Goal: Information Seeking & Learning: Understand process/instructions

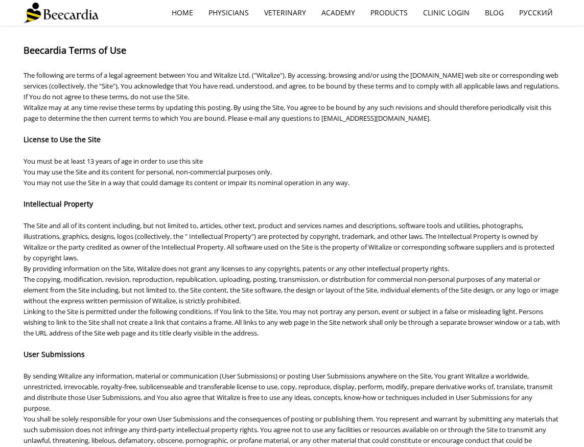
scroll to position [155, 0]
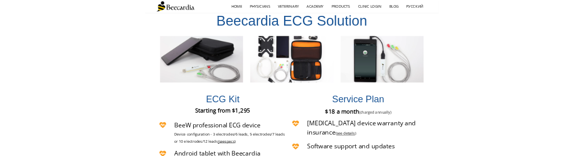
scroll to position [2164, 0]
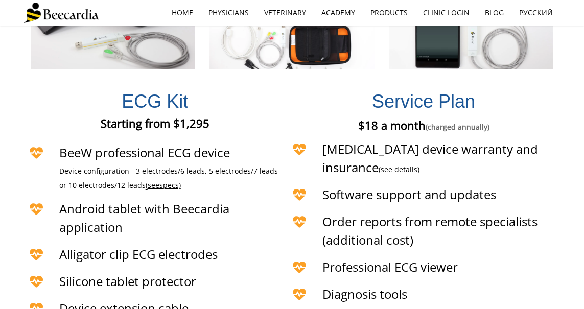
click at [418, 165] on link "see details" at bounding box center [399, 170] width 37 height 10
click at [534, 118] on div at bounding box center [292, 154] width 584 height 309
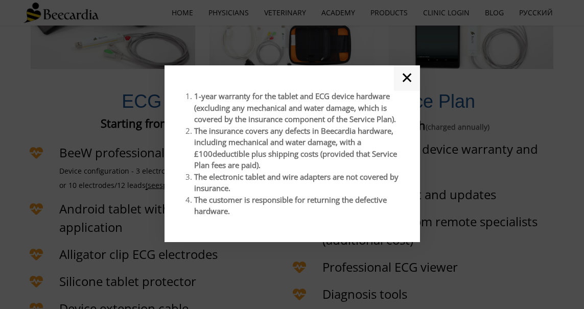
click at [403, 80] on link "✕" at bounding box center [407, 78] width 26 height 26
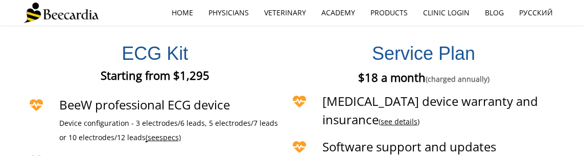
scroll to position [2221, 0]
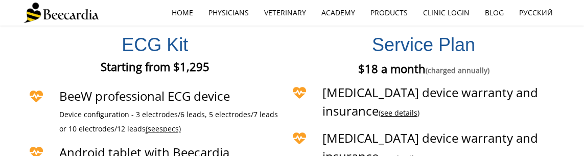
click at [418, 153] on link "see details" at bounding box center [399, 158] width 37 height 10
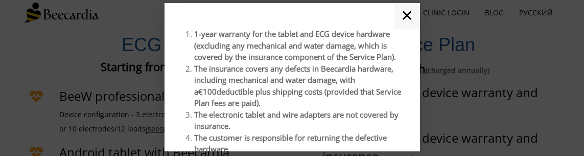
click at [408, 17] on link "✕" at bounding box center [407, 16] width 26 height 26
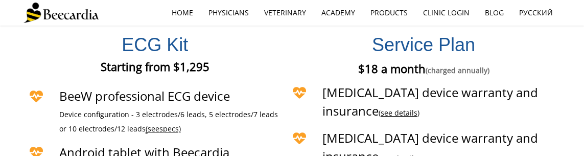
click at [381, 153] on link "see details" at bounding box center [399, 158] width 37 height 10
click at [328, 126] on div at bounding box center [292, 78] width 584 height 156
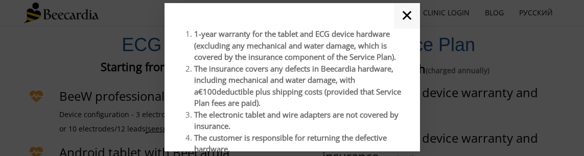
click at [405, 11] on link "✕" at bounding box center [407, 16] width 26 height 26
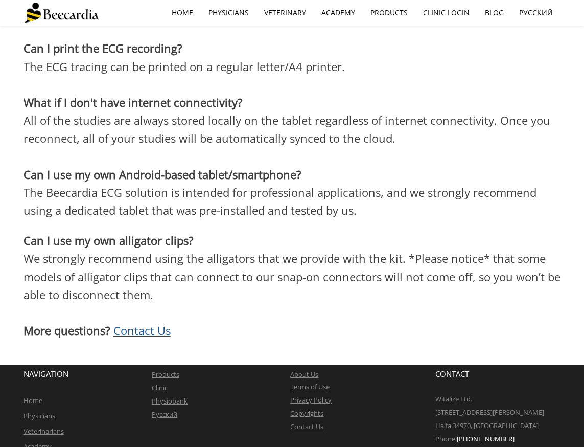
scroll to position [1989, 0]
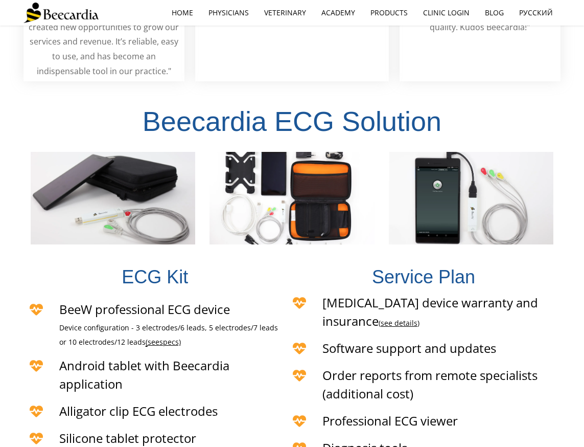
click at [418, 318] on link "see details" at bounding box center [399, 323] width 37 height 10
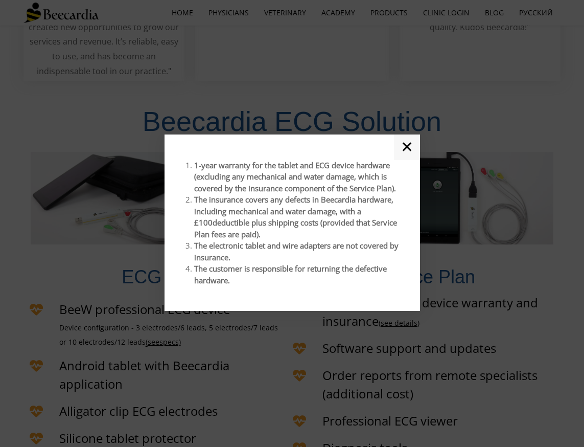
click at [403, 146] on link "✕" at bounding box center [407, 147] width 26 height 26
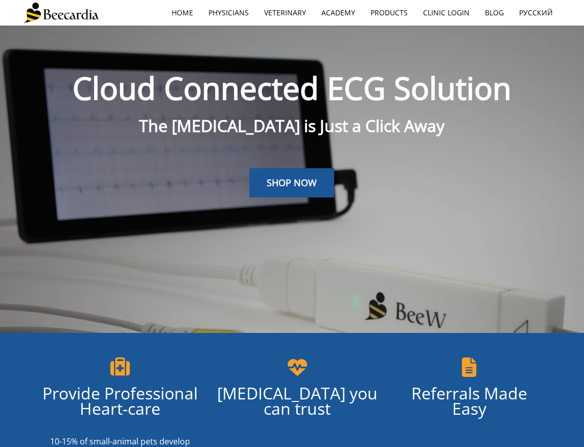
scroll to position [1989, 0]
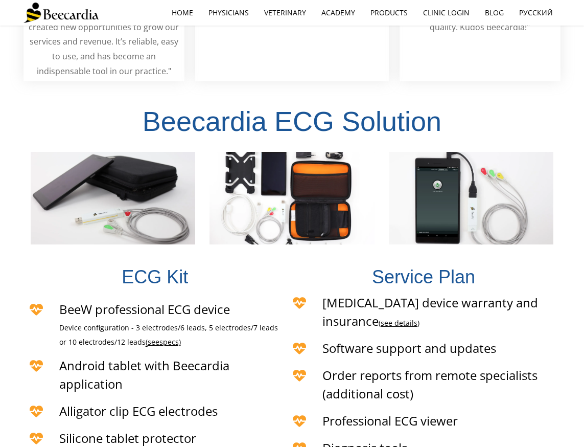
click at [418, 318] on link "see details" at bounding box center [399, 323] width 37 height 10
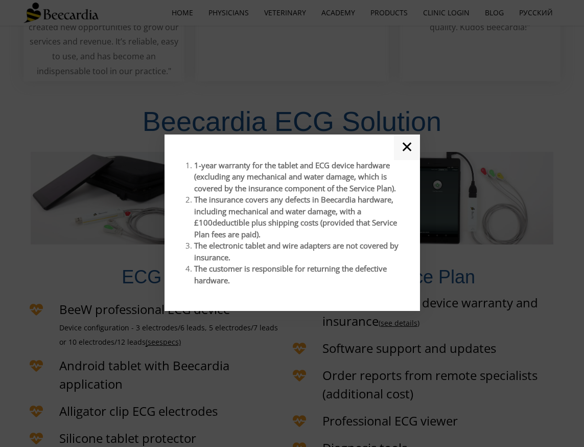
click at [412, 143] on link "✕" at bounding box center [407, 147] width 26 height 26
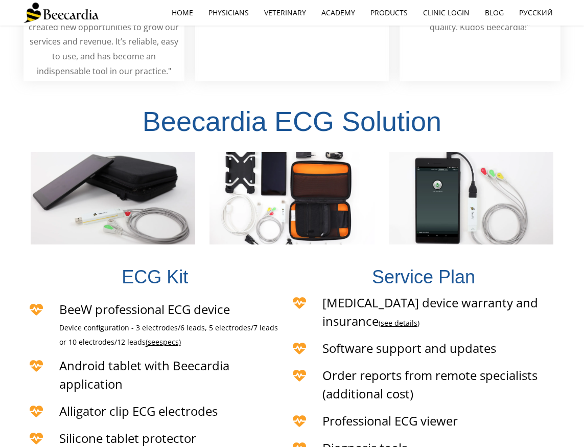
click at [418, 318] on link "see details" at bounding box center [399, 323] width 37 height 10
click at [536, 273] on div at bounding box center [292, 223] width 584 height 447
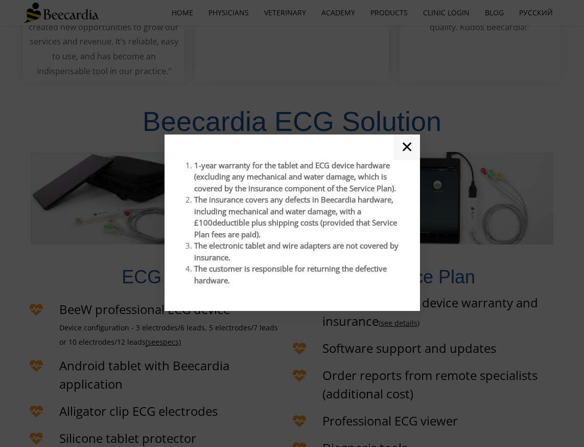
click at [413, 153] on link "✕" at bounding box center [407, 147] width 26 height 26
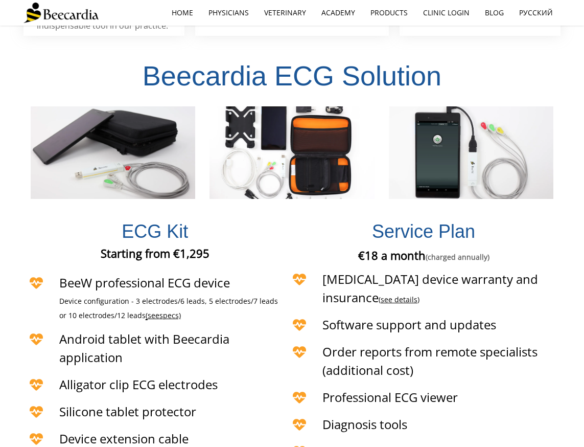
scroll to position [2083, 0]
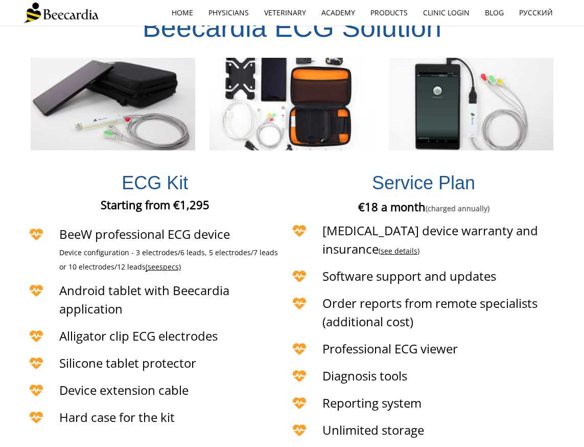
click at [418, 246] on link "see details" at bounding box center [399, 251] width 37 height 10
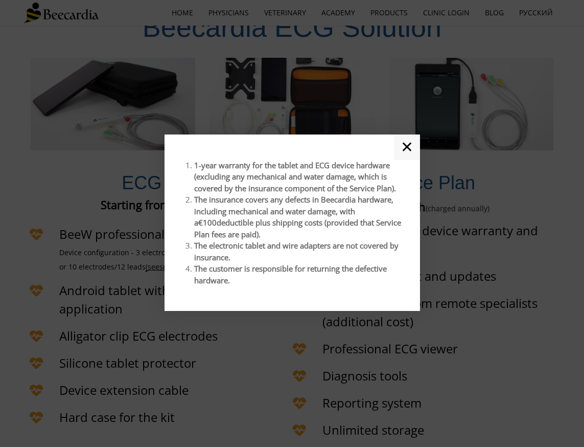
click at [405, 144] on link "✕" at bounding box center [407, 147] width 26 height 26
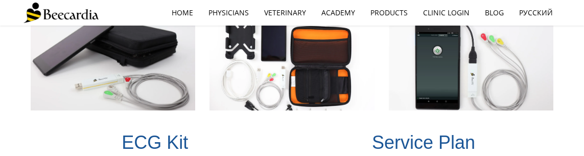
scroll to position [2227, 0]
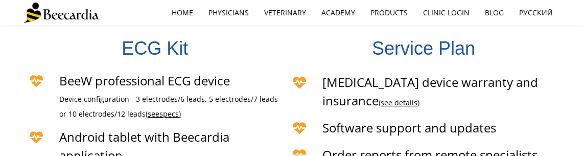
click at [418, 98] on link "see details" at bounding box center [399, 103] width 37 height 10
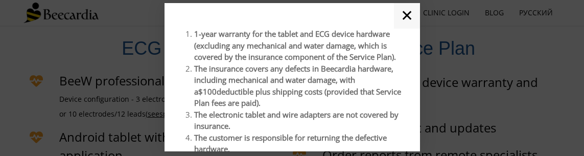
click at [409, 14] on link "✕" at bounding box center [407, 16] width 26 height 26
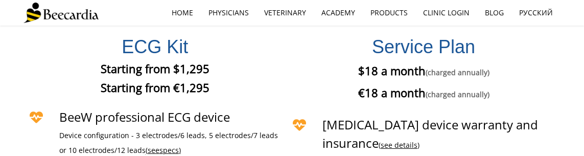
scroll to position [2228, 0]
click at [418, 141] on link "see details" at bounding box center [399, 146] width 37 height 10
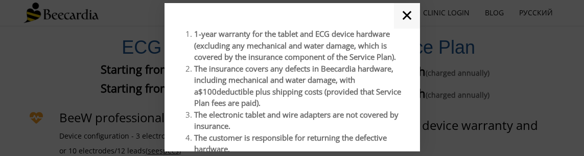
click at [401, 17] on link "✕" at bounding box center [407, 16] width 26 height 26
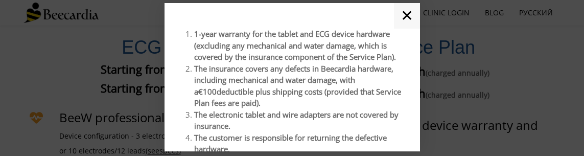
click at [409, 16] on link "✕" at bounding box center [407, 16] width 26 height 26
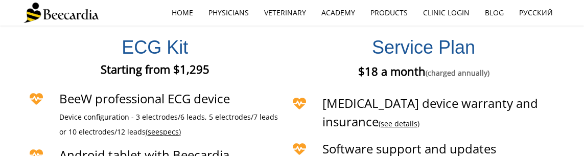
click at [418, 119] on link "see details" at bounding box center [399, 124] width 37 height 10
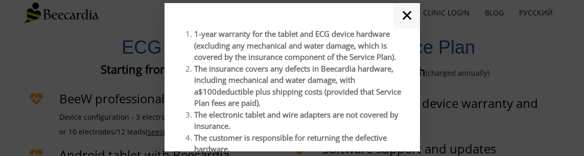
click at [405, 18] on link "✕" at bounding box center [407, 16] width 26 height 26
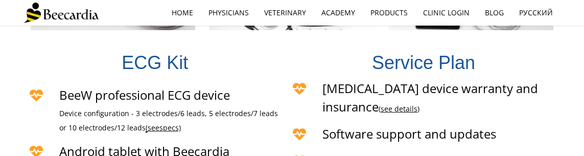
scroll to position [2201, 0]
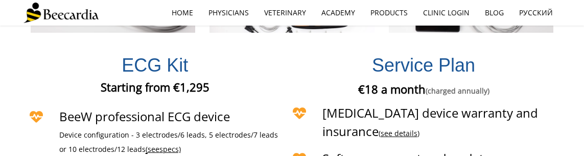
click at [418, 128] on link "see details" at bounding box center [399, 133] width 37 height 10
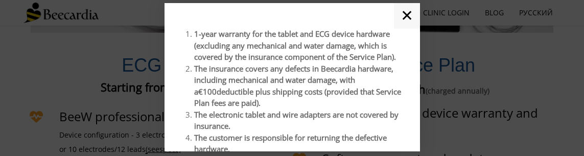
click at [409, 14] on link "✕" at bounding box center [407, 16] width 26 height 26
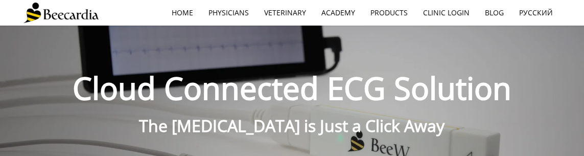
scroll to position [2201, 0]
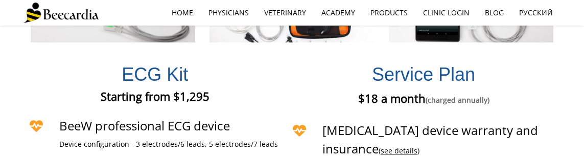
click at [418, 146] on link "see details" at bounding box center [399, 151] width 37 height 10
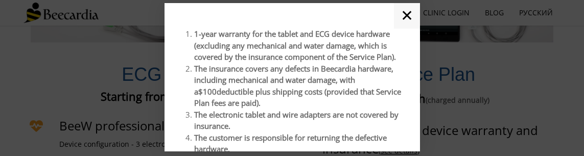
click at [408, 13] on link "✕" at bounding box center [407, 16] width 26 height 26
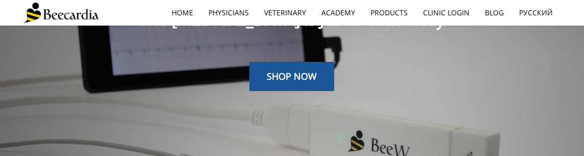
drag, startPoint x: 310, startPoint y: 81, endPoint x: 332, endPoint y: 99, distance: 28.3
click at [310, 81] on span "SHOP NOW" at bounding box center [292, 76] width 50 height 12
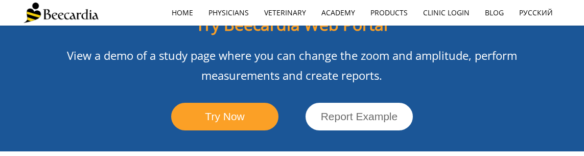
scroll to position [1400, 0]
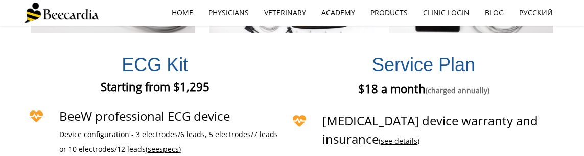
scroll to position [2211, 0]
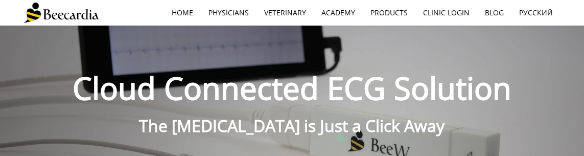
scroll to position [2211, 0]
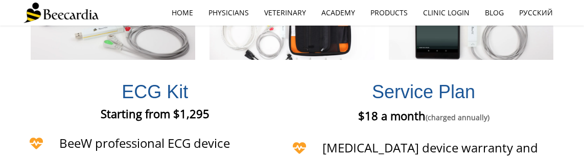
scroll to position [2182, 0]
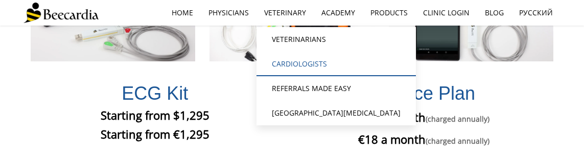
click at [288, 57] on link "Cardiologists" at bounding box center [336, 64] width 159 height 25
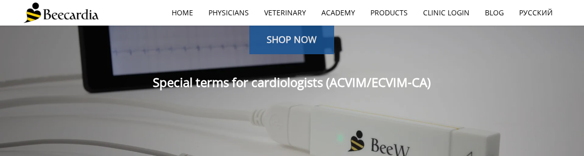
click at [284, 46] on link "SHOP NOW" at bounding box center [291, 40] width 85 height 30
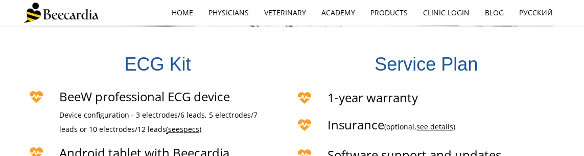
scroll to position [2027, 0]
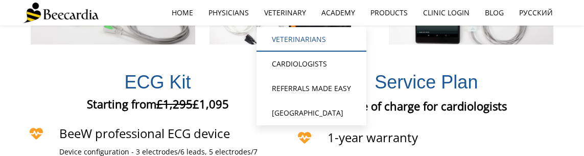
click at [289, 41] on link "Veterinarians" at bounding box center [312, 39] width 110 height 25
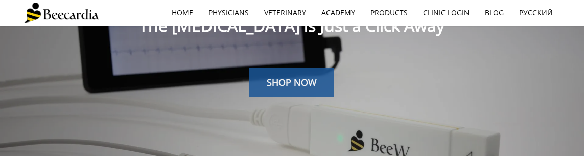
click at [290, 77] on span "SHOP NOW" at bounding box center [292, 82] width 50 height 12
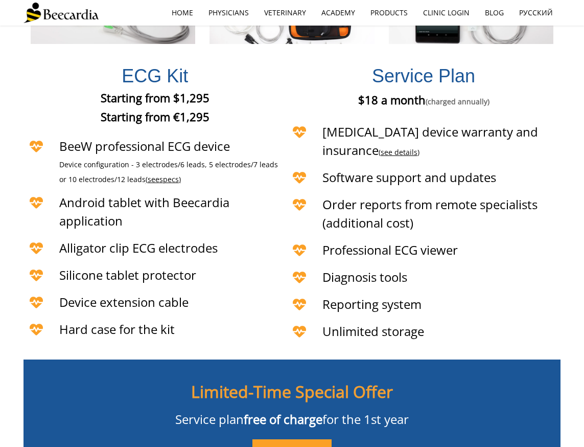
scroll to position [2206, 0]
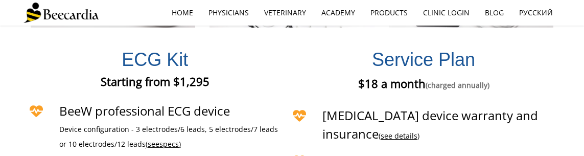
scroll to position [2218, 0]
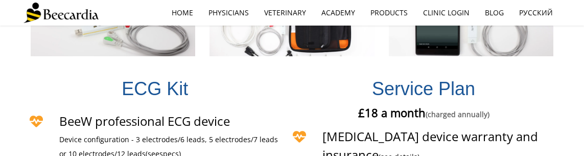
scroll to position [2179, 0]
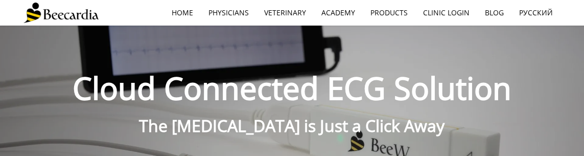
scroll to position [2179, 0]
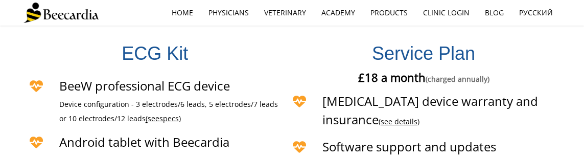
scroll to position [2193, 0]
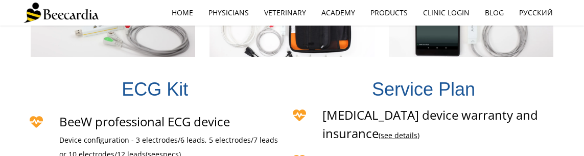
scroll to position [2175, 0]
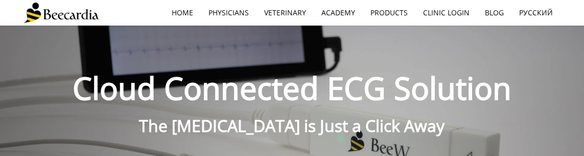
scroll to position [2175, 0]
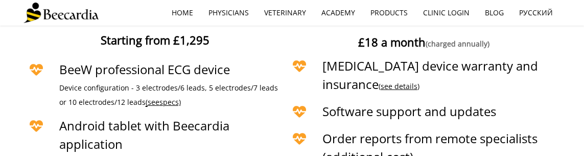
scroll to position [2137, 0]
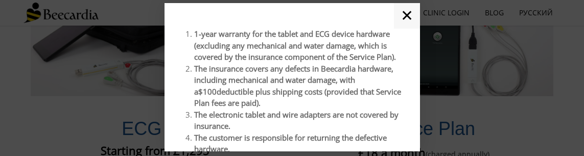
click at [403, 19] on link "✕" at bounding box center [407, 16] width 26 height 26
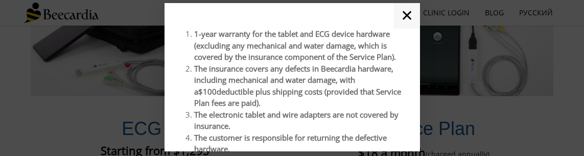
click at [414, 13] on link "✕" at bounding box center [407, 16] width 26 height 26
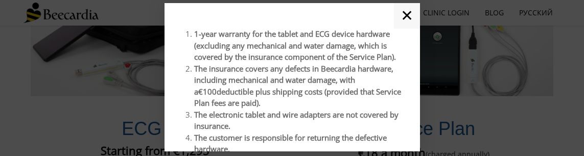
click at [408, 19] on link "✕" at bounding box center [407, 16] width 26 height 26
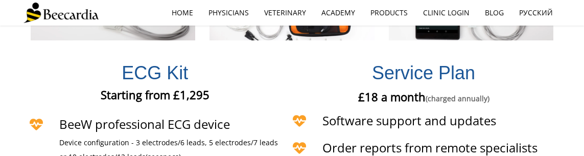
scroll to position [2198, 0]
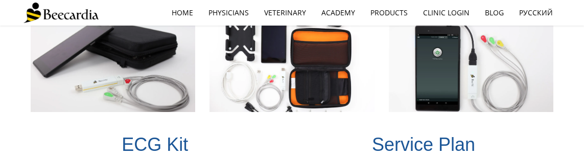
scroll to position [2207, 0]
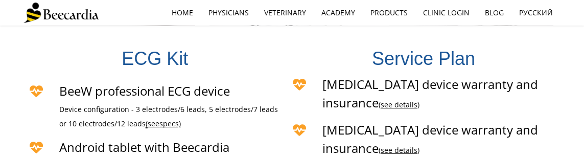
click at [381, 100] on link "see details" at bounding box center [399, 105] width 37 height 10
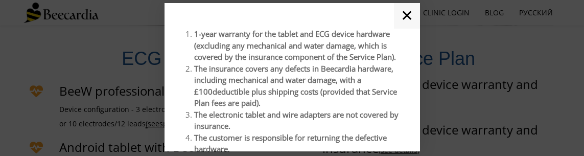
click at [415, 14] on link "✕" at bounding box center [407, 16] width 26 height 26
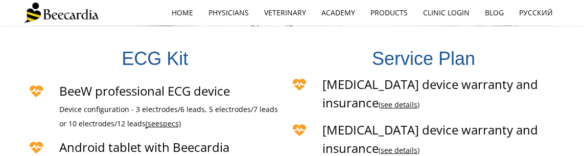
click at [381, 145] on link "see details" at bounding box center [399, 150] width 37 height 10
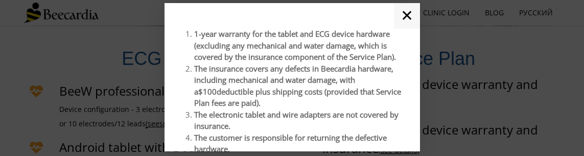
drag, startPoint x: 407, startPoint y: 15, endPoint x: 286, endPoint y: 77, distance: 135.6
click at [407, 15] on link "✕" at bounding box center [407, 16] width 26 height 26
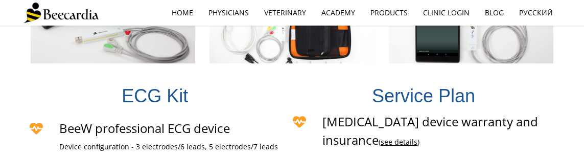
scroll to position [2125, 0]
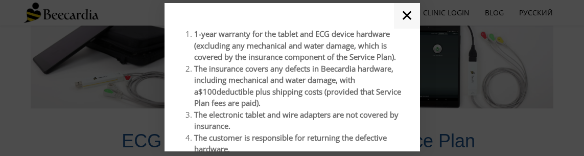
click at [412, 14] on link "✕" at bounding box center [407, 16] width 26 height 26
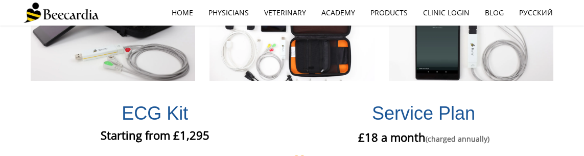
scroll to position [2161, 0]
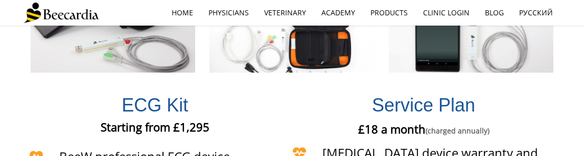
click at [534, 123] on div at bounding box center [292, 78] width 584 height 156
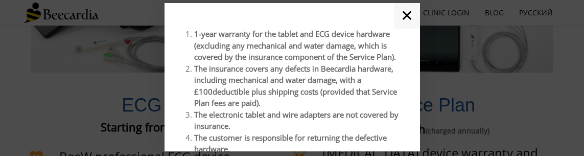
click at [413, 15] on link "✕" at bounding box center [407, 16] width 26 height 26
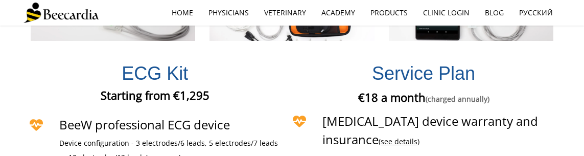
scroll to position [2190, 0]
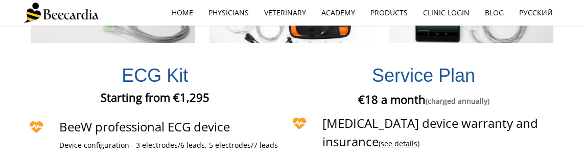
click at [418, 139] on link "see details" at bounding box center [399, 144] width 37 height 10
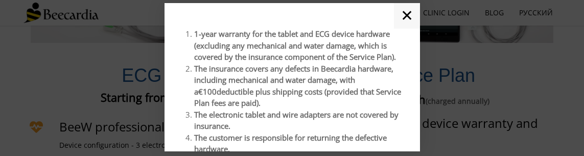
click at [406, 8] on link "✕" at bounding box center [407, 16] width 26 height 26
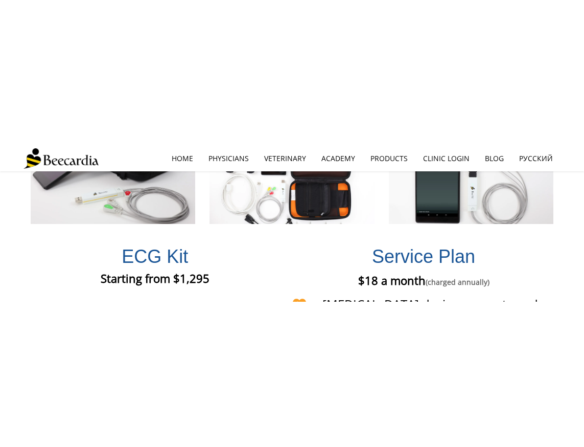
scroll to position [2154, 0]
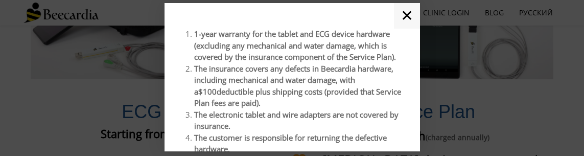
click at [403, 20] on link "✕" at bounding box center [407, 16] width 26 height 26
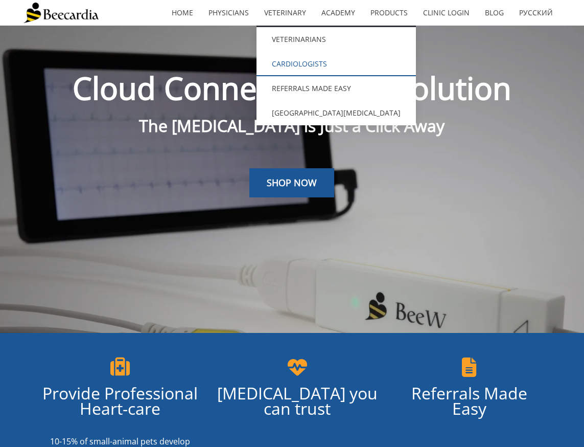
click at [301, 62] on link "Cardiologists" at bounding box center [336, 64] width 159 height 25
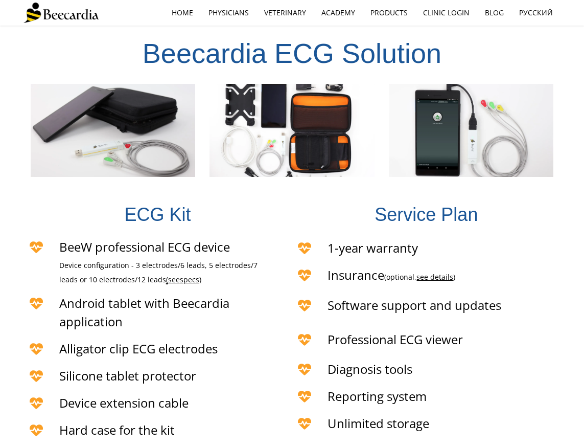
scroll to position [1937, 0]
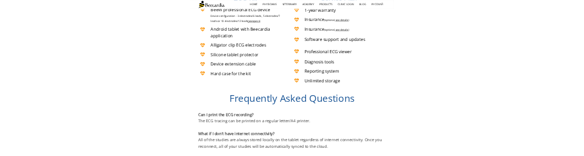
scroll to position [1932, 0]
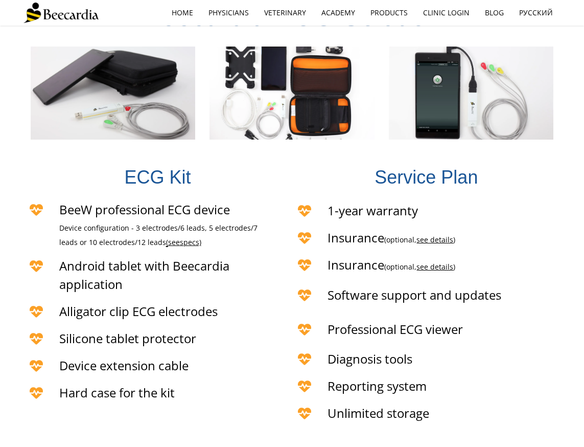
click at [441, 235] on link "see details" at bounding box center [435, 240] width 37 height 10
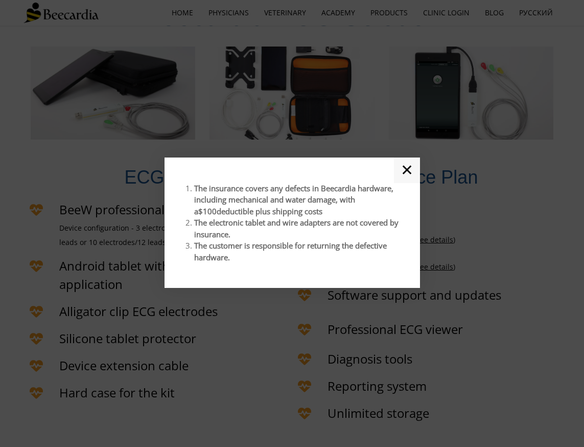
click at [405, 175] on link "✕" at bounding box center [407, 170] width 26 height 26
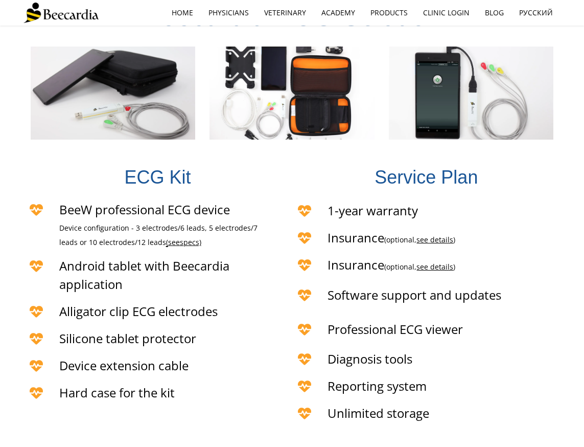
click at [373, 256] on span "Insurance (optional, see details )" at bounding box center [392, 264] width 128 height 17
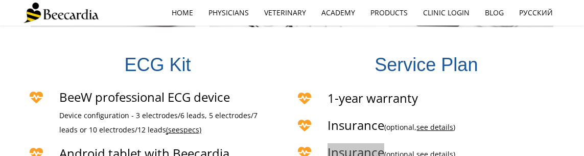
scroll to position [2134, 0]
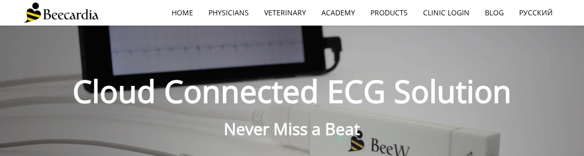
scroll to position [2134, 0]
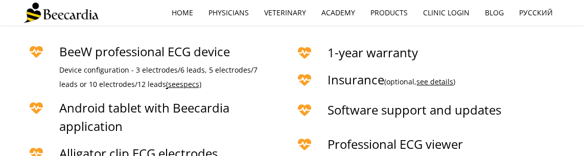
scroll to position [2041, 0]
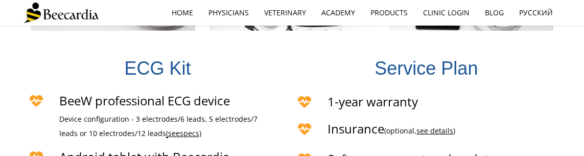
click at [438, 126] on link "see details" at bounding box center [435, 131] width 37 height 10
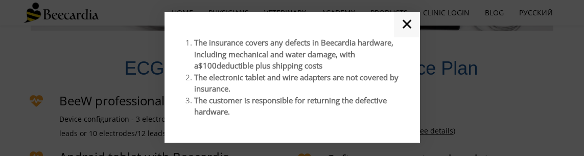
click at [404, 26] on link "✕" at bounding box center [407, 25] width 26 height 26
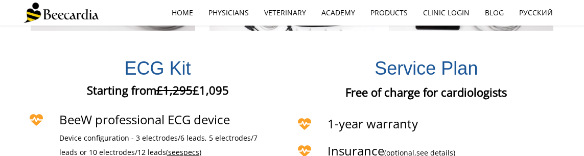
click at [448, 148] on link "see details" at bounding box center [435, 153] width 37 height 10
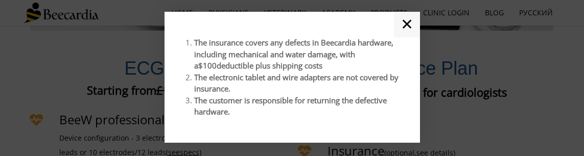
click at [405, 26] on link "✕" at bounding box center [407, 25] width 26 height 26
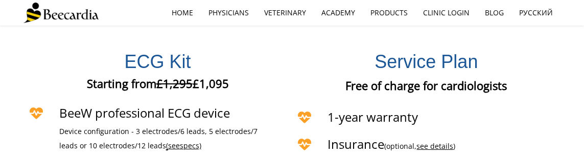
scroll to position [2055, 0]
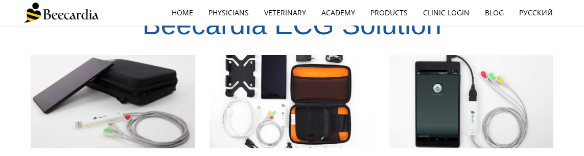
scroll to position [2039, 0]
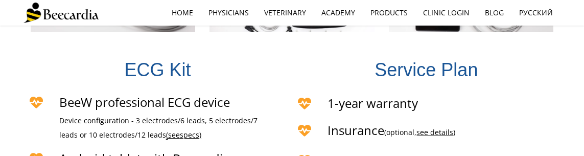
click at [439, 127] on link "see details" at bounding box center [435, 132] width 37 height 10
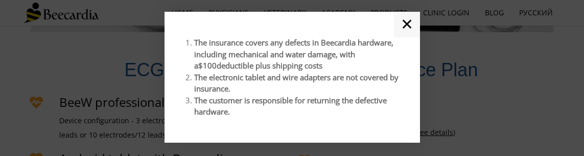
click at [413, 24] on link "✕" at bounding box center [407, 25] width 26 height 26
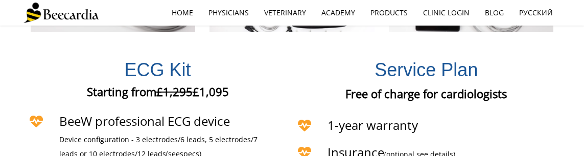
click at [442, 149] on link "see details" at bounding box center [435, 154] width 37 height 10
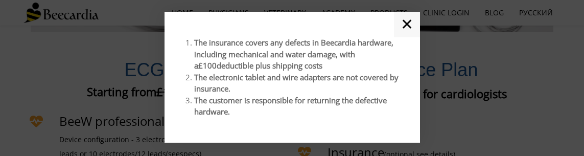
click at [410, 22] on link "✕" at bounding box center [407, 25] width 26 height 26
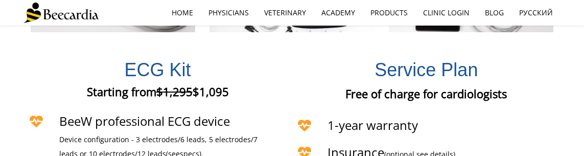
scroll to position [2041, 0]
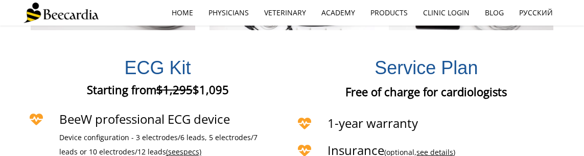
click at [441, 147] on link "see details" at bounding box center [435, 152] width 37 height 10
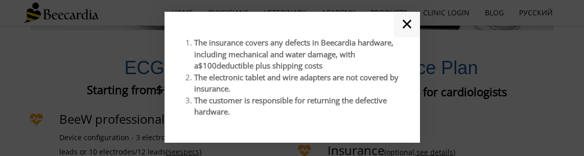
click at [400, 30] on link "✕" at bounding box center [407, 25] width 26 height 26
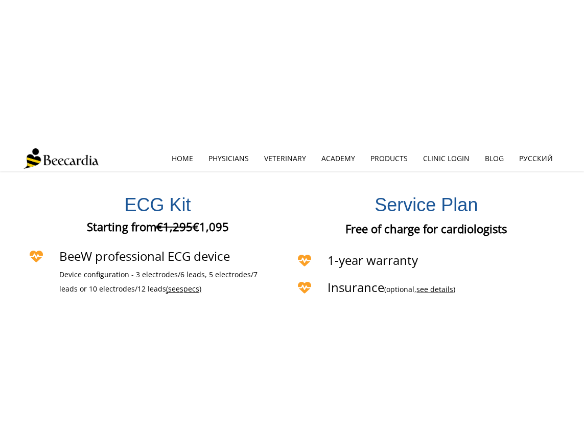
scroll to position [2049, 0]
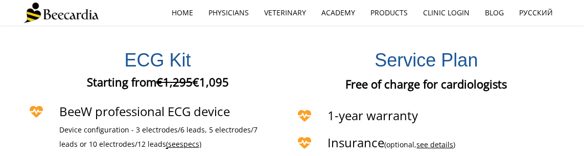
click at [431, 140] on link "see details" at bounding box center [435, 145] width 37 height 10
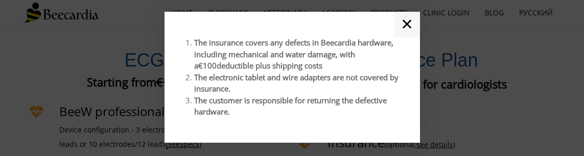
click at [414, 24] on link "✕" at bounding box center [407, 25] width 26 height 26
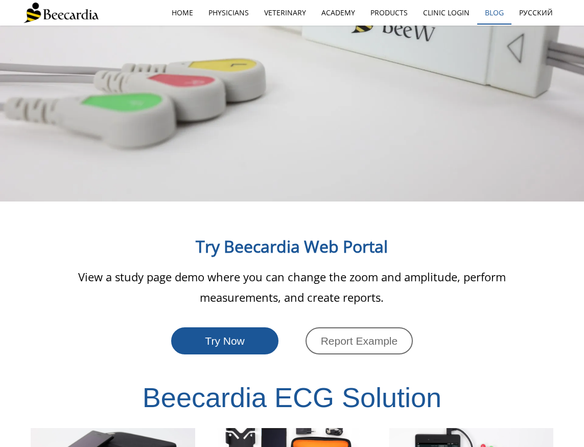
scroll to position [1042, 0]
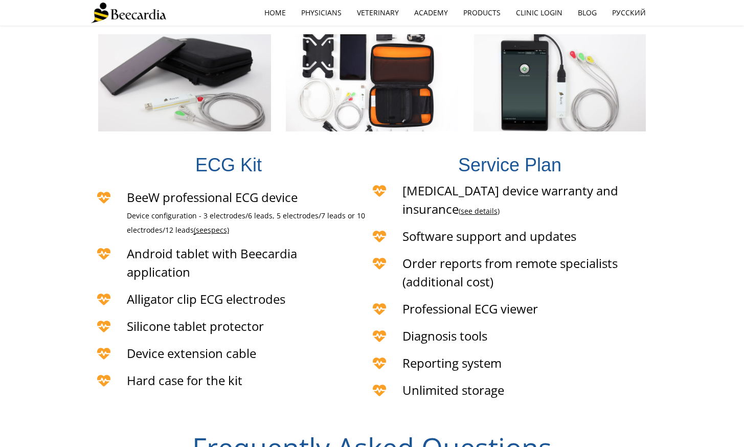
scroll to position [2156, 0]
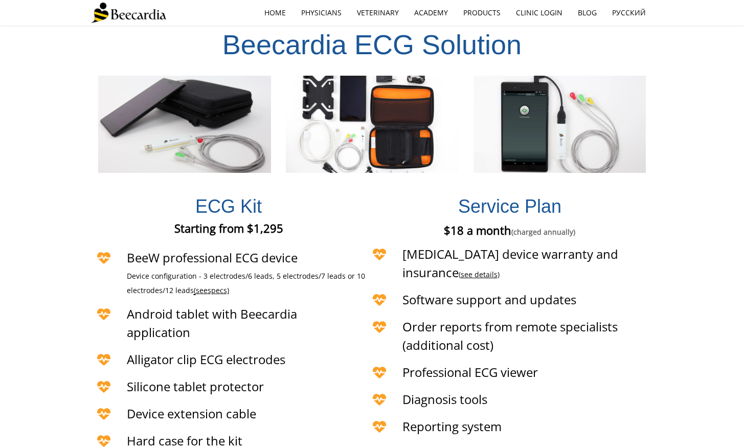
click at [497, 269] on link "see details" at bounding box center [479, 274] width 37 height 10
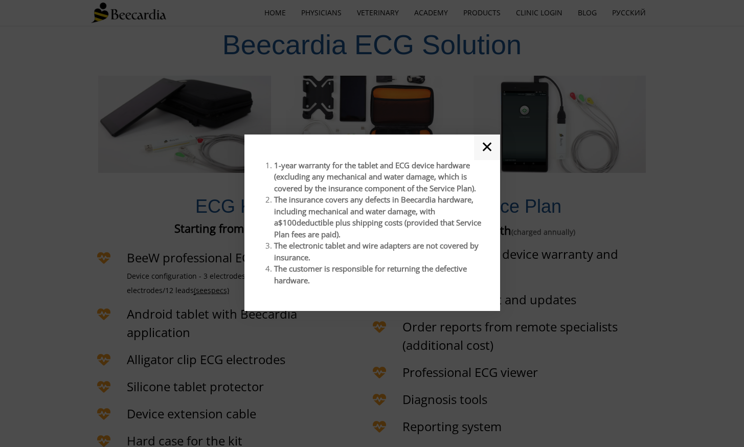
click at [488, 151] on link "✕" at bounding box center [487, 147] width 26 height 26
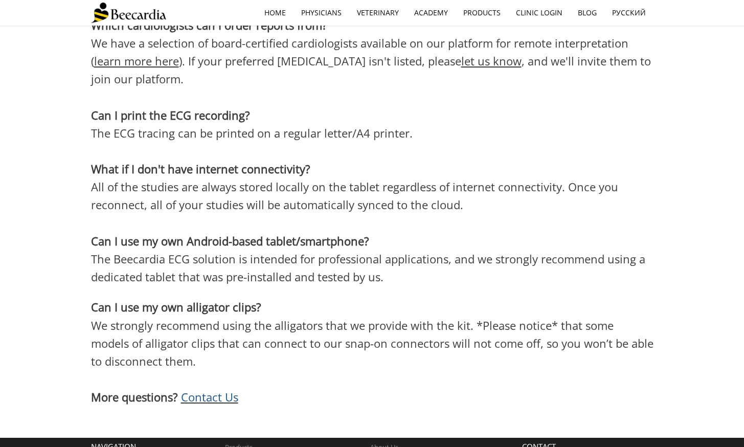
scroll to position [2935, 0]
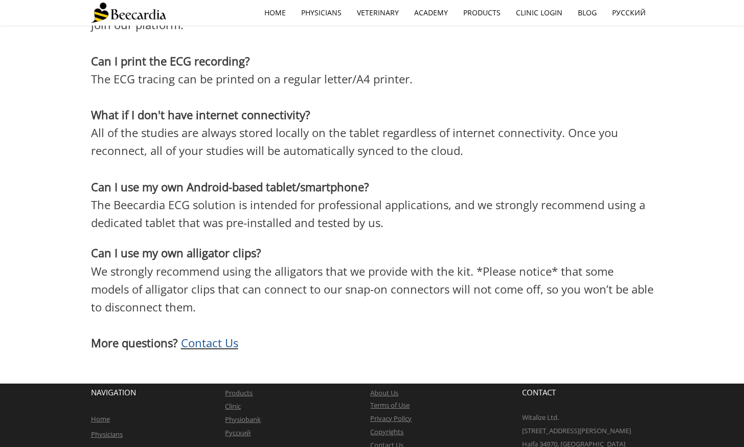
click at [384, 400] on link "Terms of Use" at bounding box center [389, 404] width 39 height 9
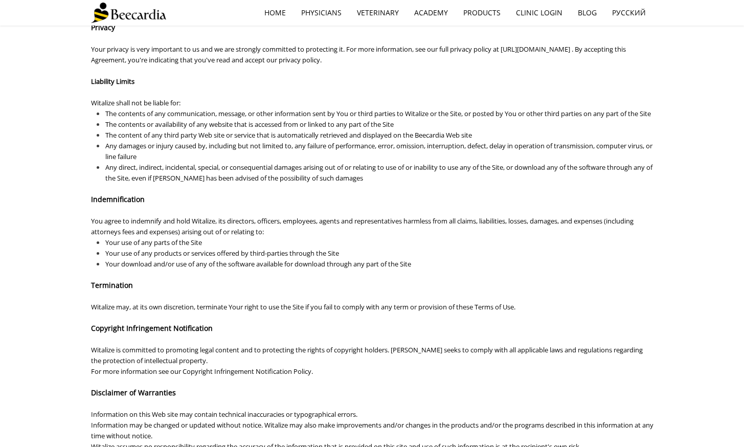
scroll to position [704, 0]
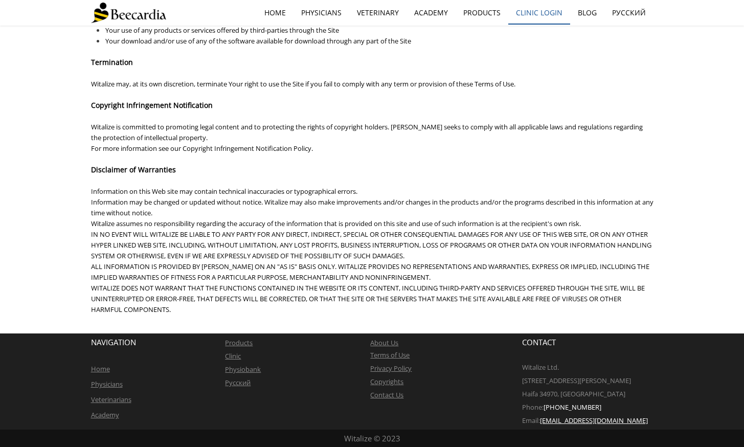
scroll to position [840, 0]
click at [405, 354] on link "Terms of Use" at bounding box center [389, 354] width 39 height 9
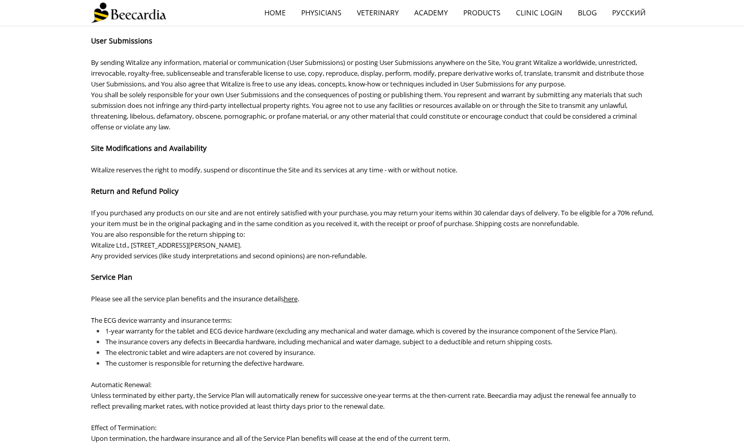
scroll to position [353, 0]
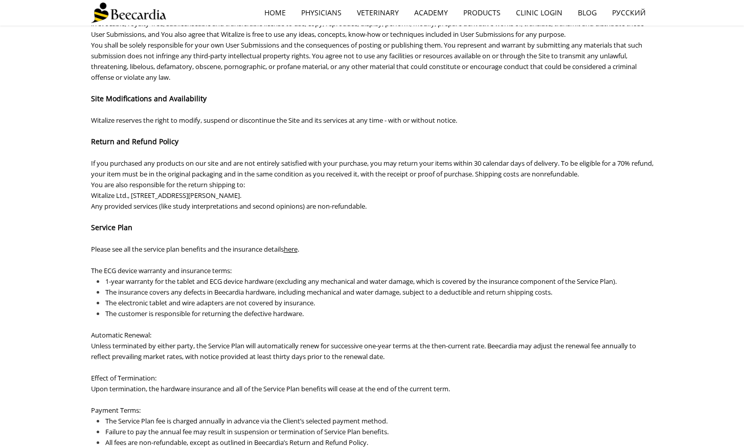
click at [295, 247] on link "here" at bounding box center [291, 248] width 14 height 9
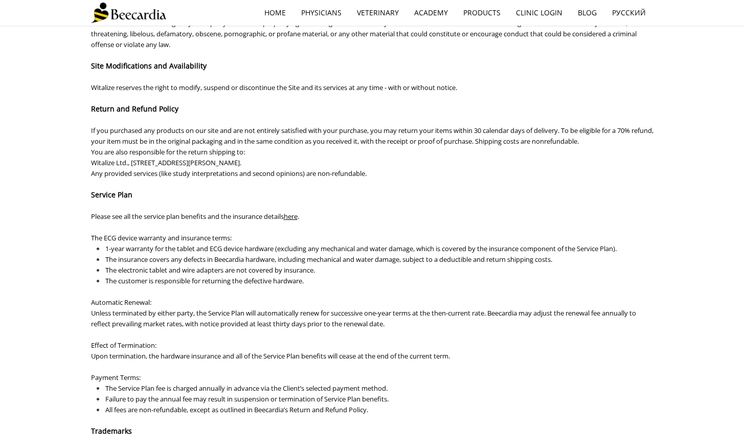
scroll to position [428, 0]
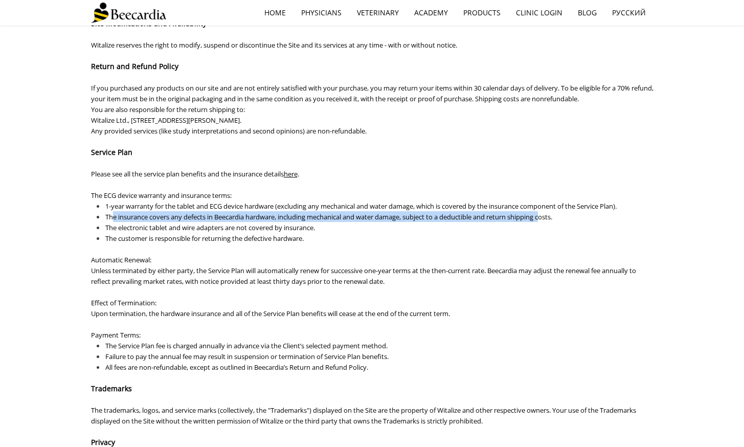
drag, startPoint x: 113, startPoint y: 219, endPoint x: 548, endPoint y: 218, distance: 435.5
click at [548, 218] on span "The insurance covers any defects in Beecardia hardware, including mechanical an…" at bounding box center [328, 216] width 447 height 9
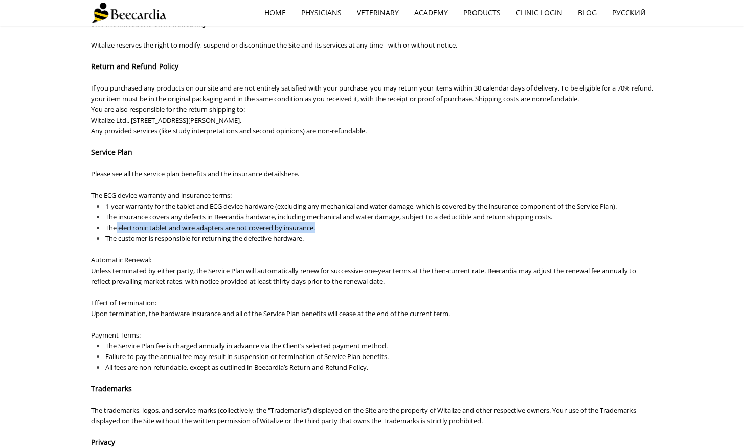
drag, startPoint x: 115, startPoint y: 227, endPoint x: 336, endPoint y: 228, distance: 221.3
click at [336, 228] on li "The electronic tablet and wire adapters are not covered by insurance." at bounding box center [379, 227] width 548 height 11
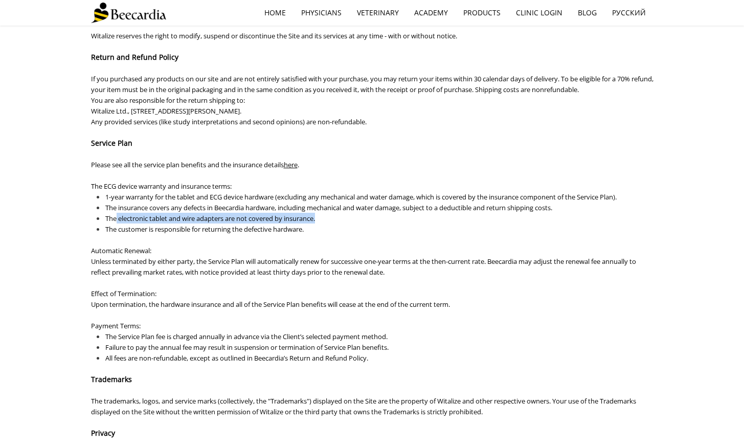
scroll to position [449, 0]
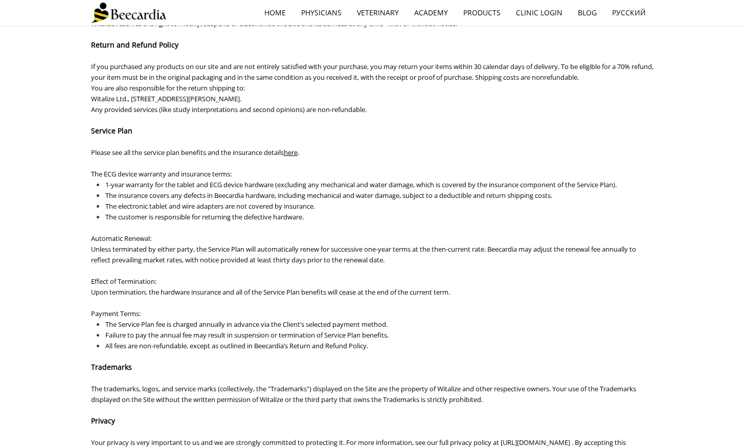
click at [57, 264] on div "﻿ Beecardia Terms of Use The following are terms of a legal agreement between Y…" at bounding box center [372, 262] width 744 height 1373
drag, startPoint x: 90, startPoint y: 247, endPoint x: 367, endPoint y: 253, distance: 276.1
click at [367, 253] on span "Unless terminated by either party, the Service Plan will automatically renew fo…" at bounding box center [363, 254] width 545 height 20
click at [223, 278] on p "Effect of Termination:" at bounding box center [372, 281] width 562 height 11
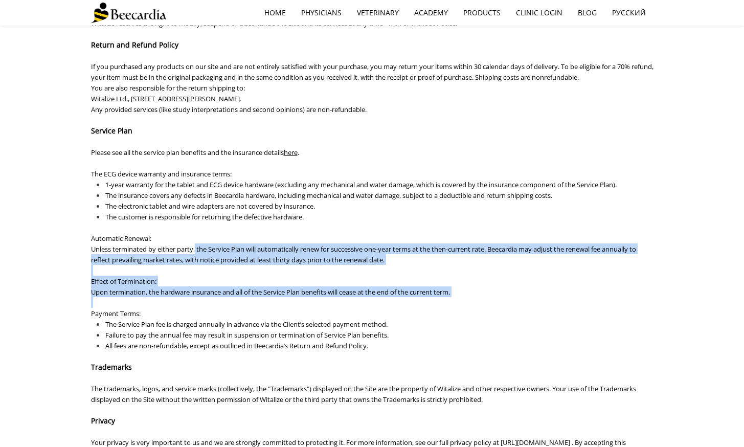
drag, startPoint x: 196, startPoint y: 253, endPoint x: 419, endPoint y: 300, distance: 227.8
click at [419, 300] on div "﻿ Beecardia Terms of Use The following are terms of a legal agreement between Y…" at bounding box center [372, 262] width 562 height 1335
click at [420, 300] on p at bounding box center [372, 302] width 562 height 11
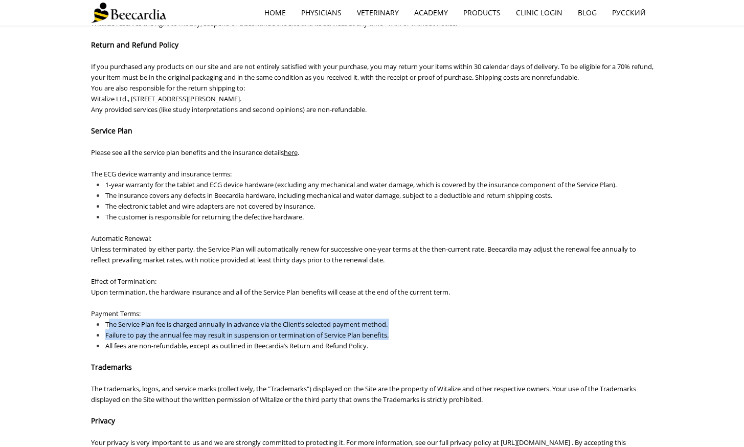
drag, startPoint x: 108, startPoint y: 324, endPoint x: 409, endPoint y: 331, distance: 301.2
click at [409, 331] on ul "The Service Plan fee is charged annually in advance via the Client’s selected p…" at bounding box center [372, 334] width 562 height 32
click at [299, 337] on span "Failure to pay the annual fee may result in suspension or termination of Servic…" at bounding box center [246, 334] width 283 height 9
drag, startPoint x: 114, startPoint y: 333, endPoint x: 354, endPoint y: 340, distance: 239.9
click at [361, 340] on ul "The Service Plan fee is charged annually in advance via the Client’s selected p…" at bounding box center [372, 334] width 562 height 32
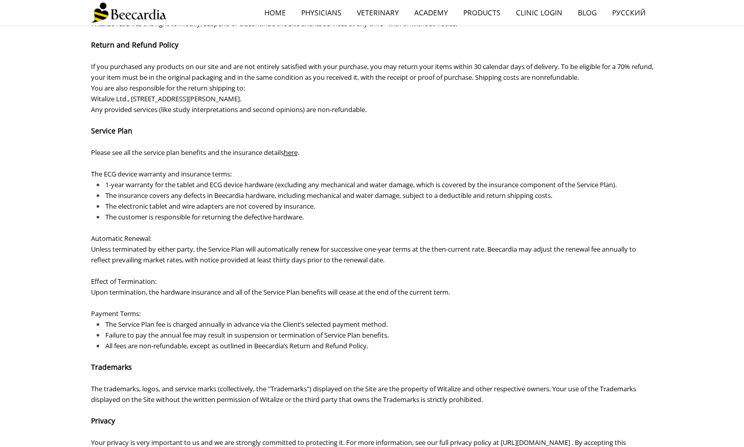
click at [125, 347] on span "All fees are non-refundable, except as outlined in Beecardia’s Return and Refun…" at bounding box center [236, 345] width 263 height 9
drag, startPoint x: 112, startPoint y: 349, endPoint x: 352, endPoint y: 347, distance: 239.7
click at [352, 347] on span "All fees are non-refundable, except as outlined in Beecardia’s Return and Refun…" at bounding box center [236, 345] width 263 height 9
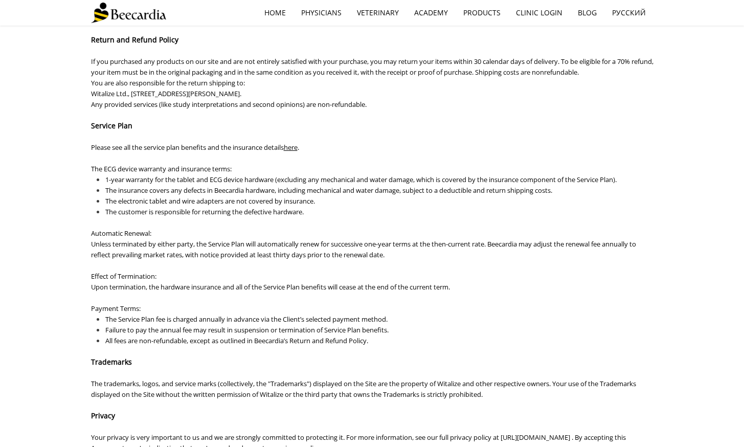
scroll to position [455, 0]
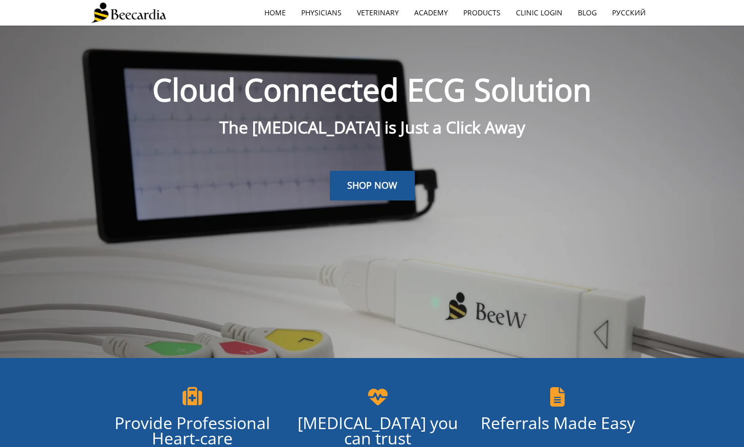
scroll to position [2114, 0]
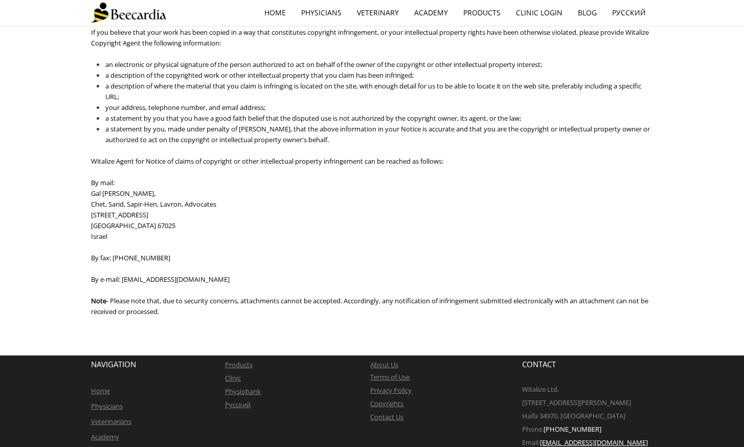
scroll to position [2071, 0]
